Goal: Complete application form

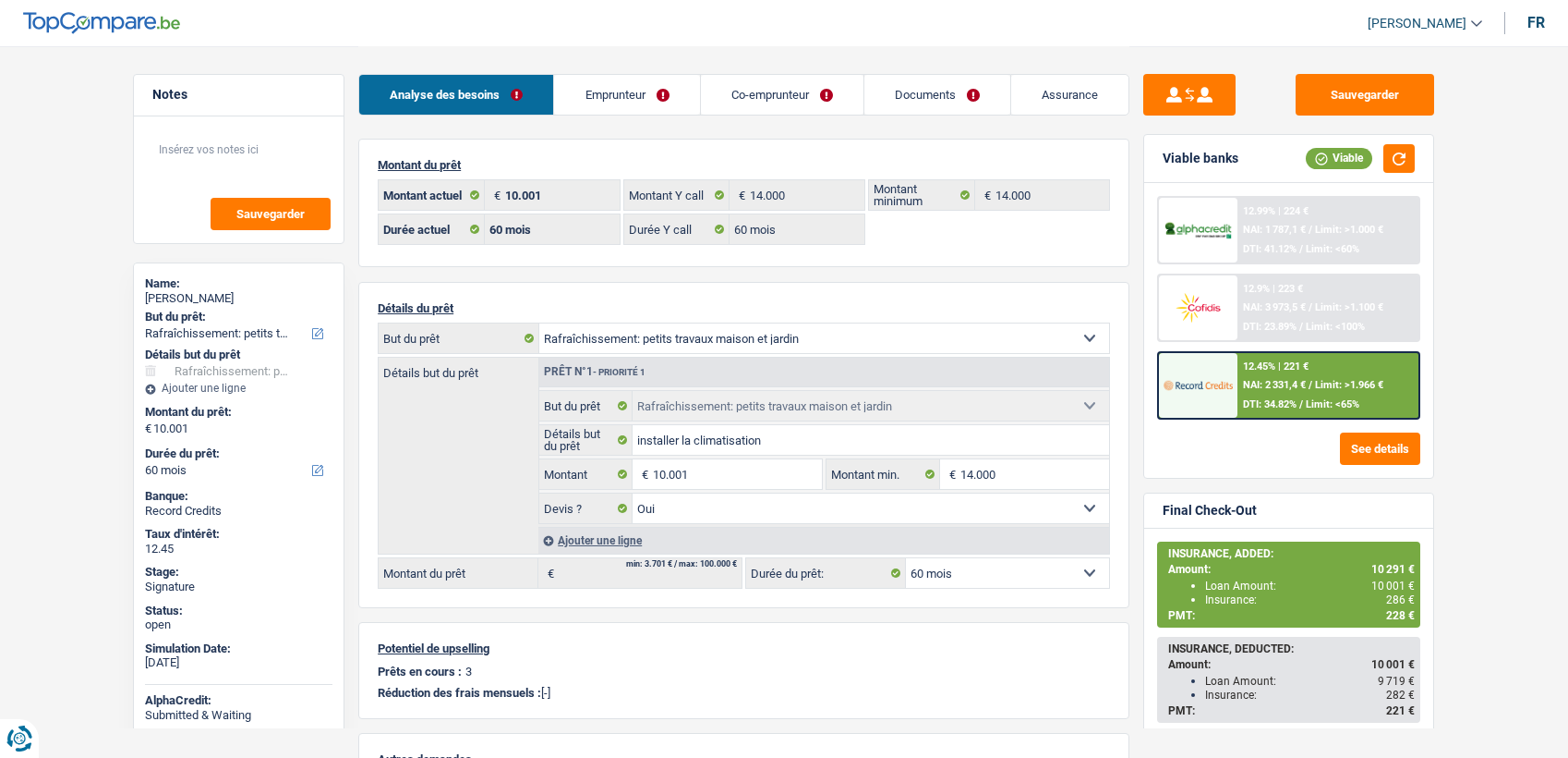
select select "houseOrGarden"
select select "60"
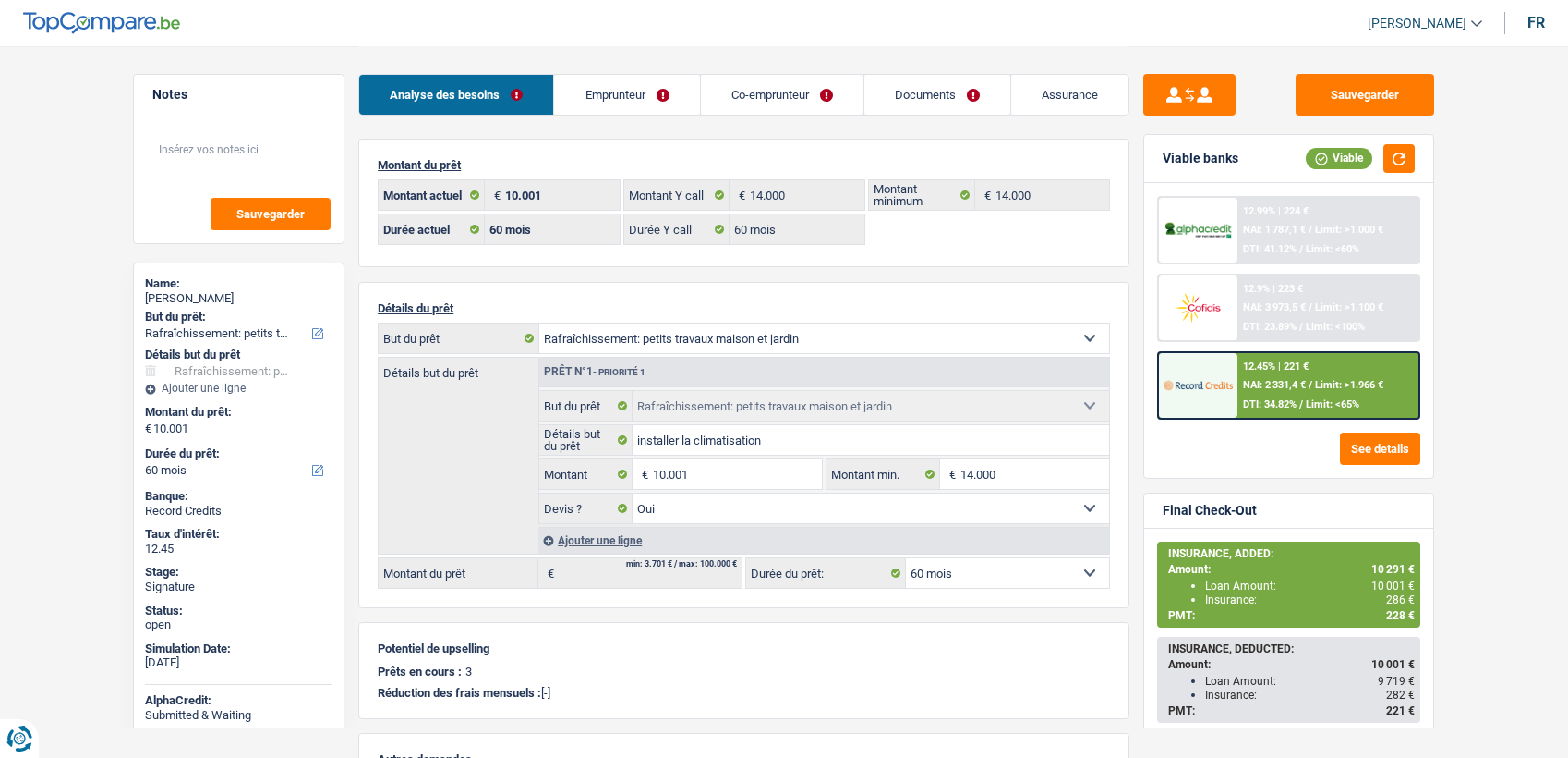
select select "houseOrGarden"
select select "yes"
select select "60"
select select "32"
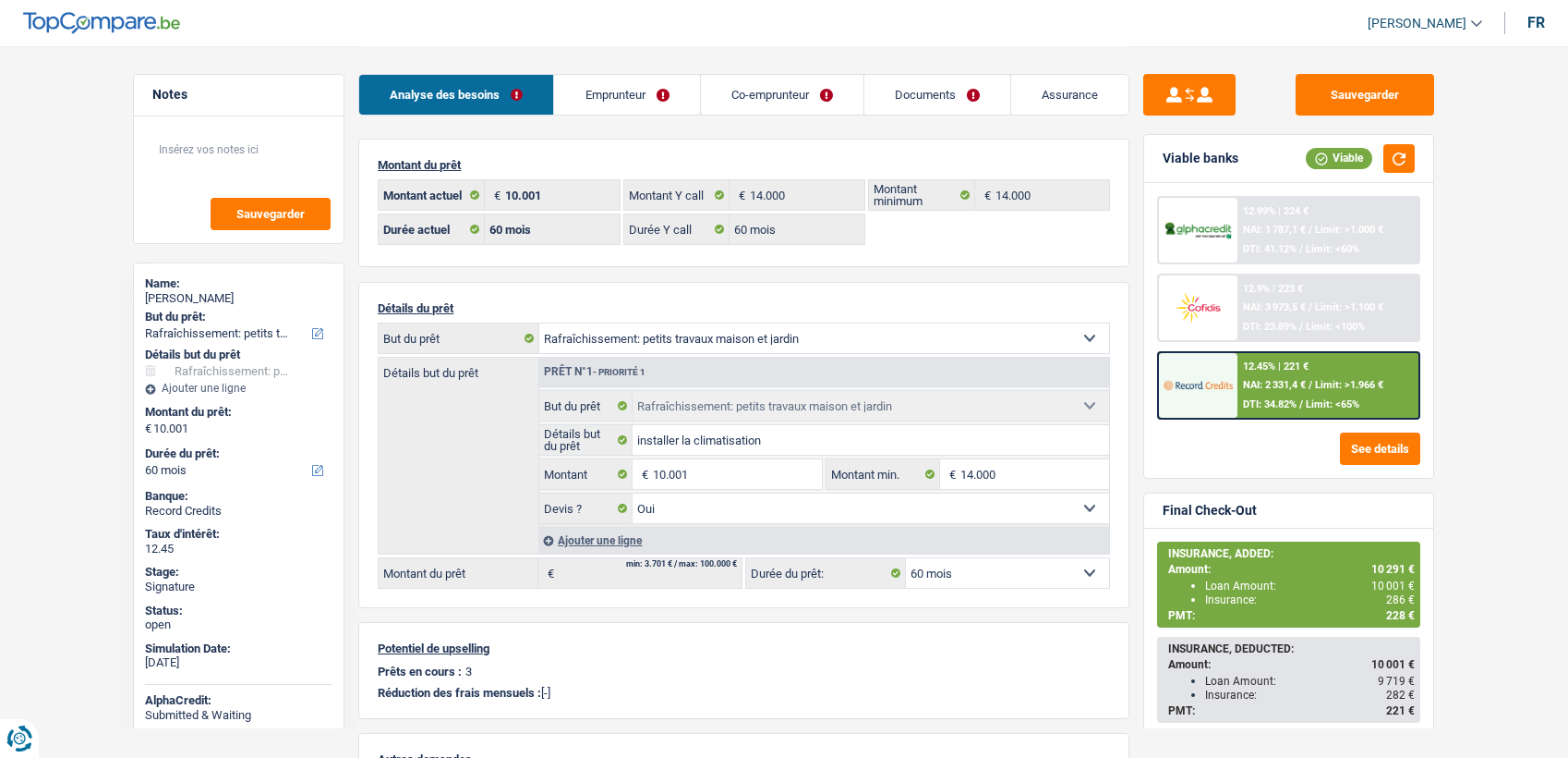
select select "cohabitation"
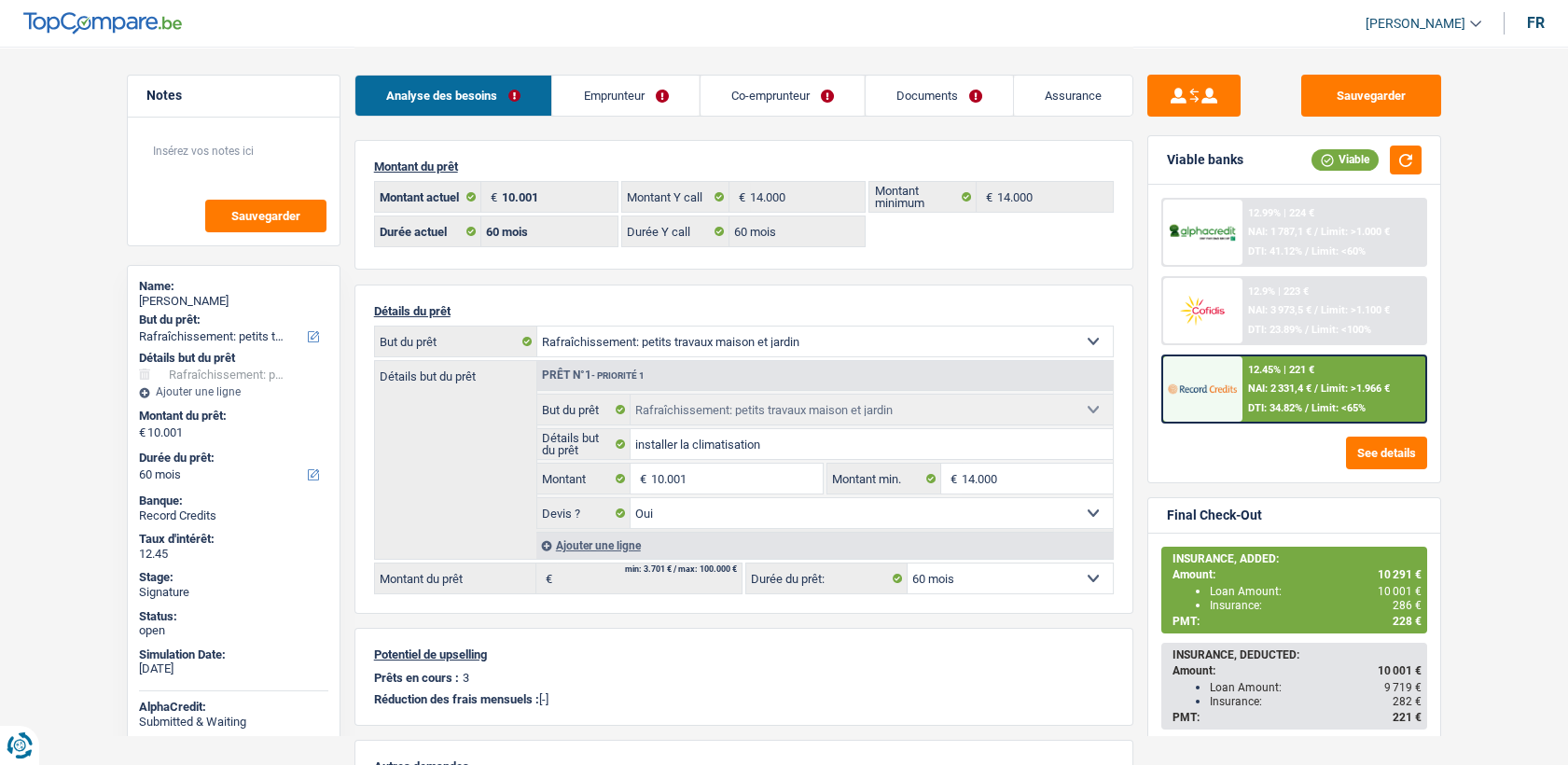
click at [638, 105] on link "Emprunteur" at bounding box center [625, 95] width 147 height 40
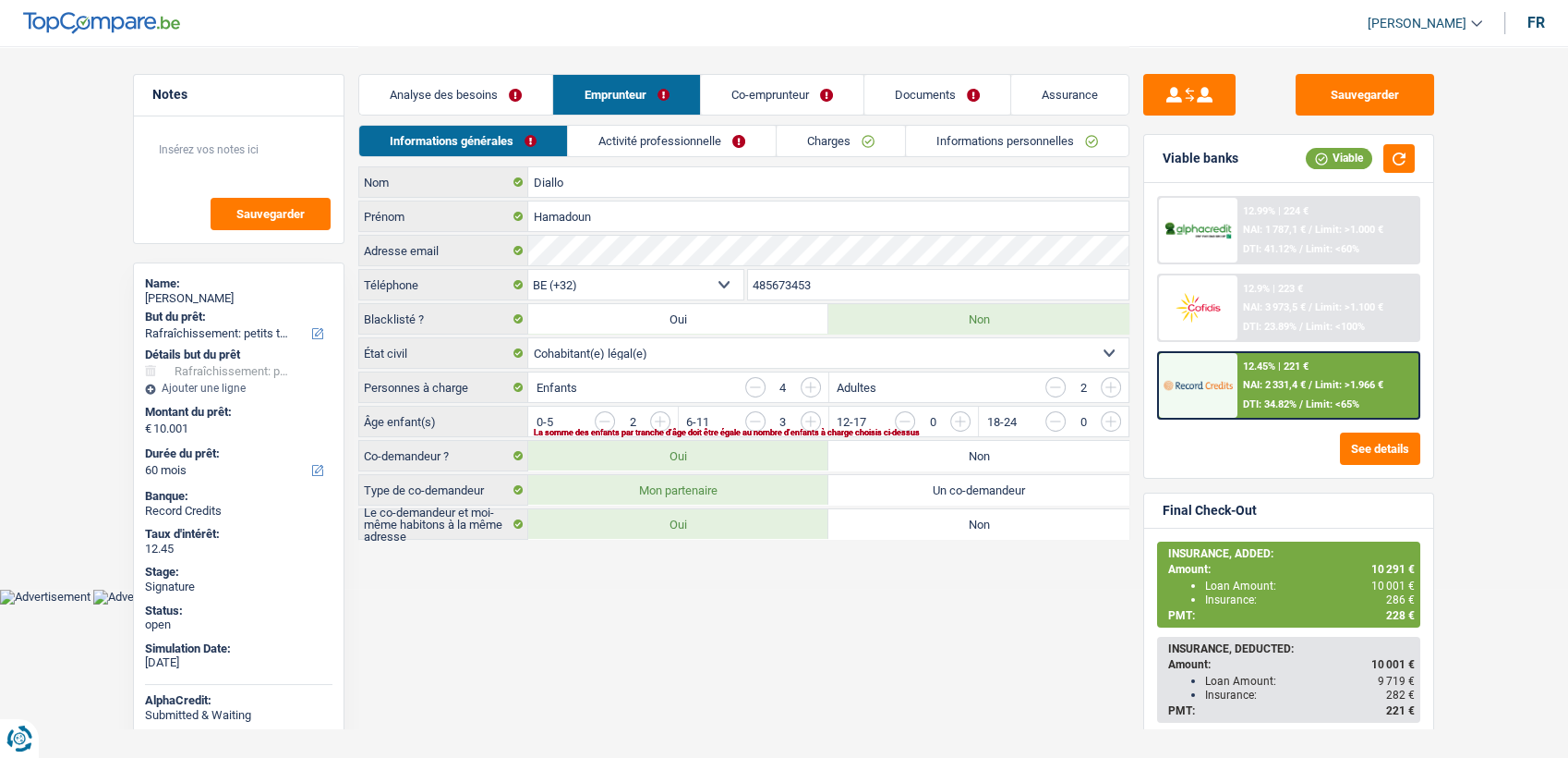
click at [621, 233] on div "Diallo Nom Hamadoun Prénom Adresse email BE (+32) LU (+352) Sélectionner une op…" at bounding box center [744, 353] width 772 height 373
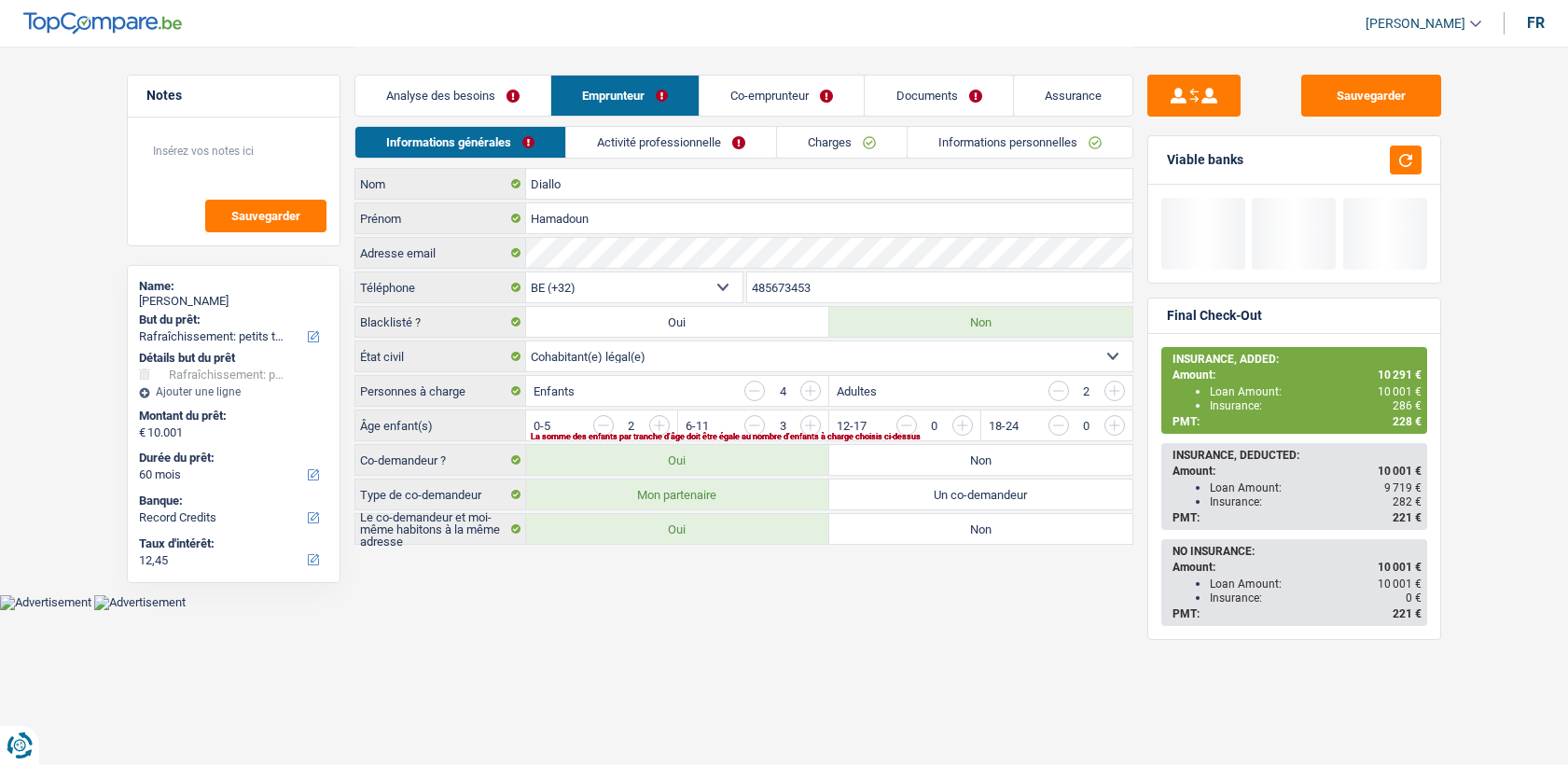
select select "houseOrGarden"
select select "60"
select select "32"
select select "cohabitation"
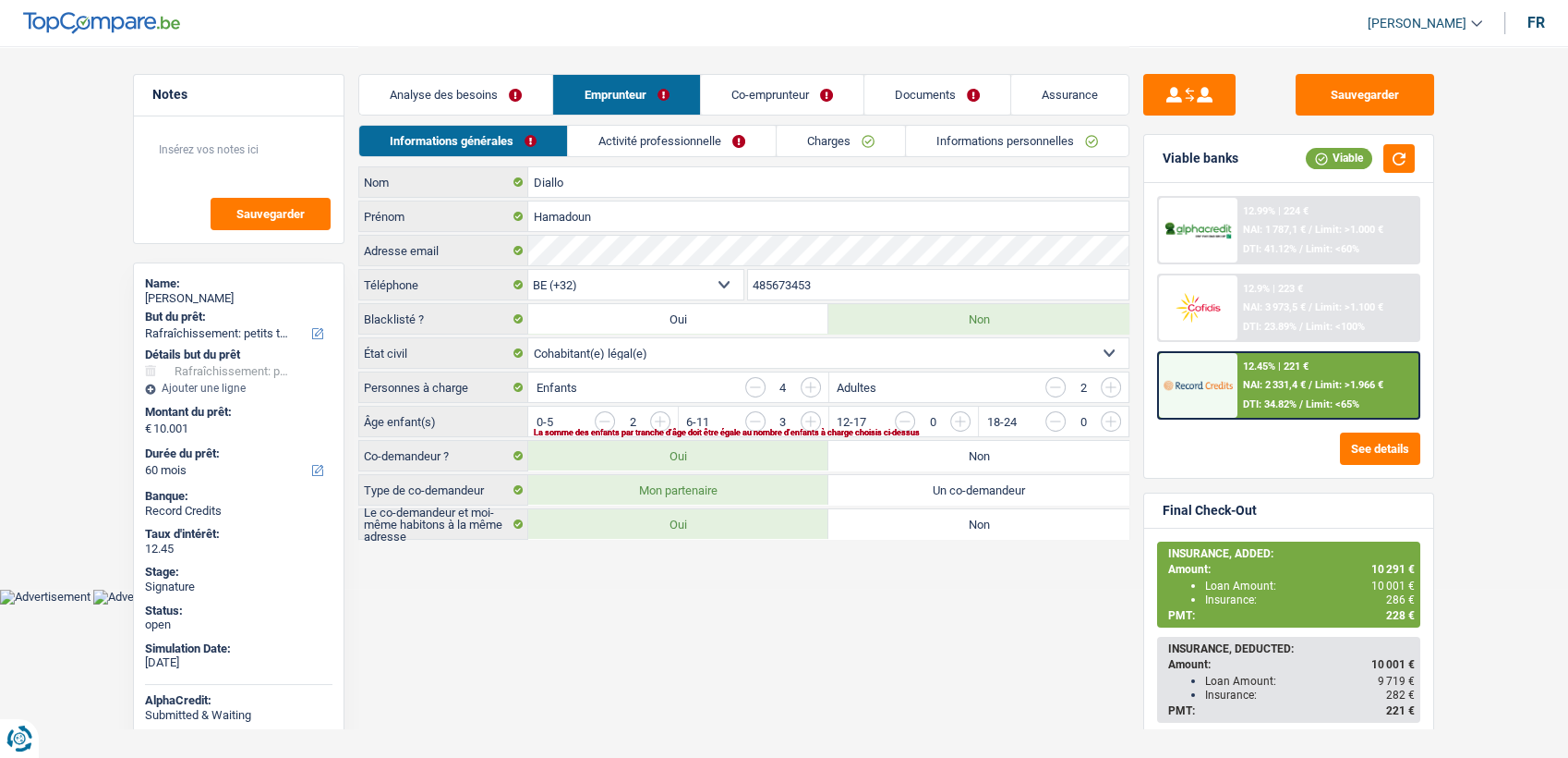
click at [729, 95] on link "Co-emprunteur" at bounding box center [783, 94] width 163 height 40
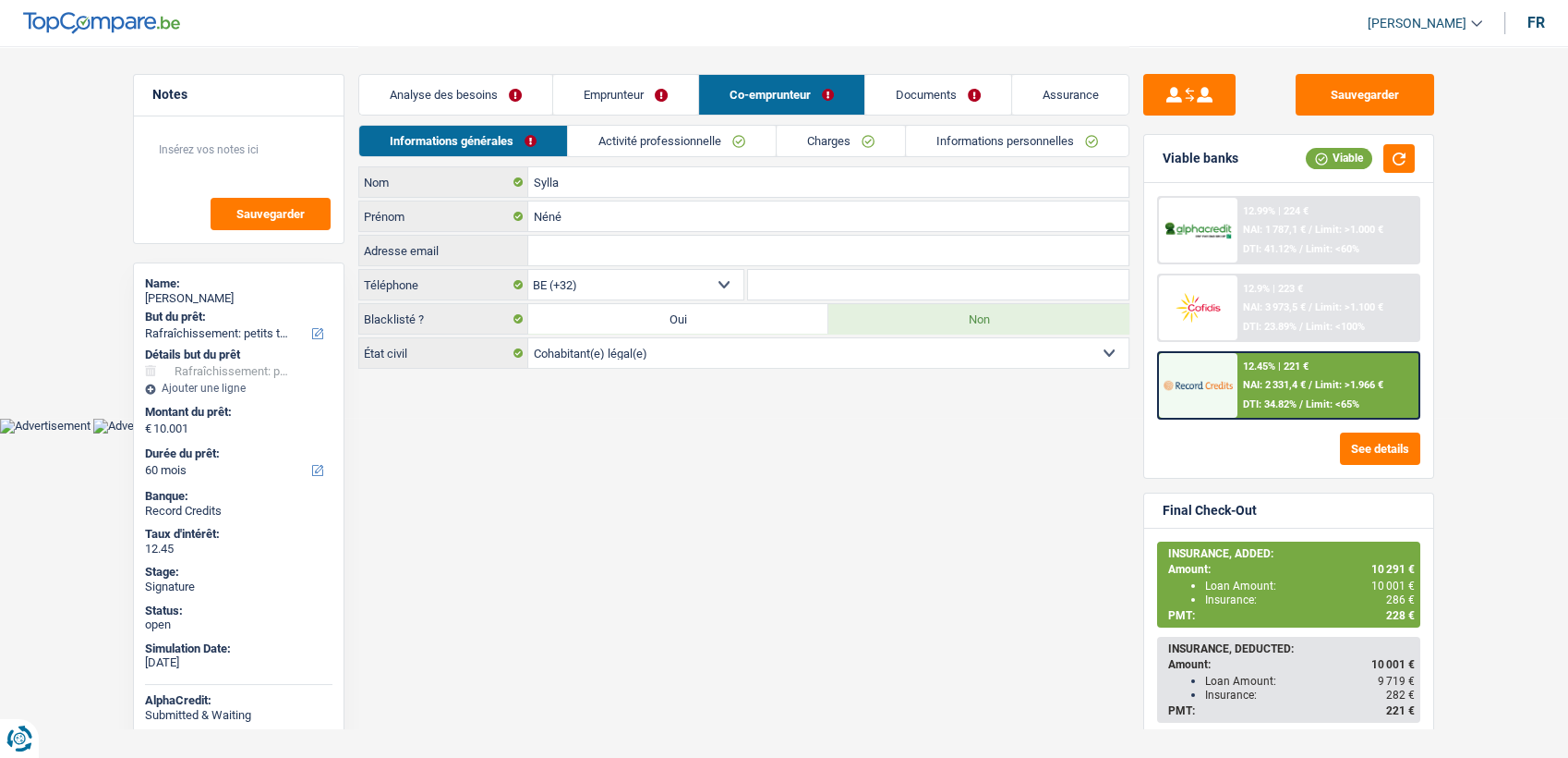
click at [675, 434] on html "Vous avez le contrôle de vos données Nous utilisons des cookies, tout comme nos…" at bounding box center [784, 216] width 1568 height 434
